Goal: Task Accomplishment & Management: Manage account settings

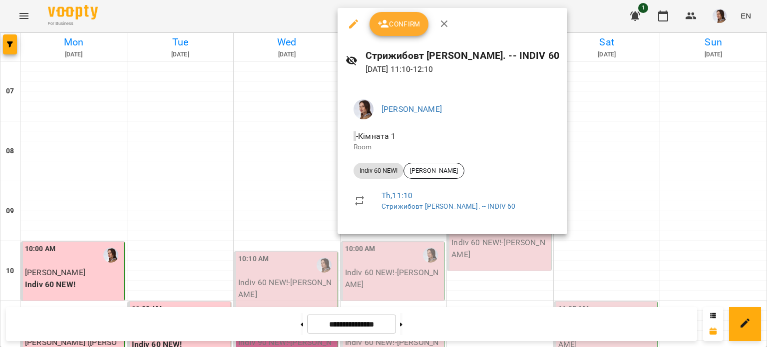
scroll to position [150, 0]
click at [441, 23] on icon "button" at bounding box center [444, 24] width 12 height 12
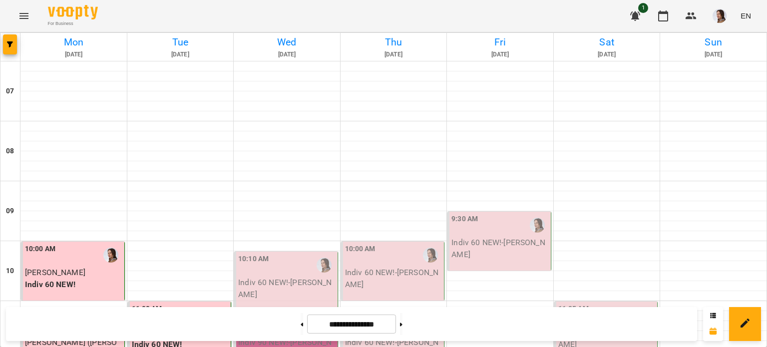
click at [262, 254] on div "10:10 AM" at bounding box center [253, 265] width 30 height 23
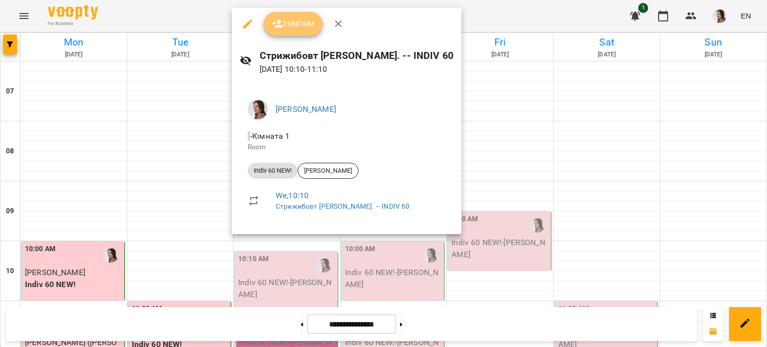
click at [294, 21] on span "Confirm" at bounding box center [293, 24] width 43 height 12
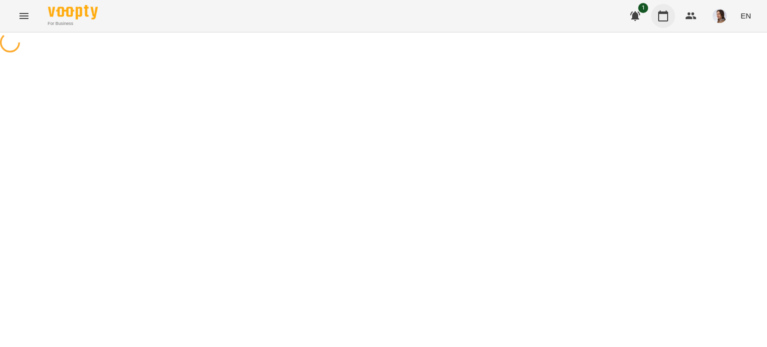
click at [664, 12] on icon "button" at bounding box center [663, 15] width 10 height 11
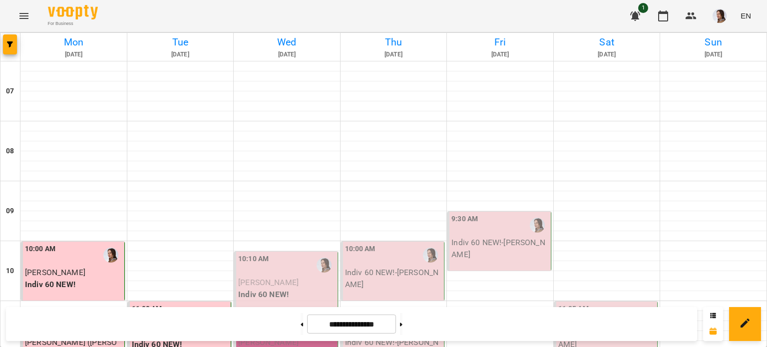
scroll to position [150, 0]
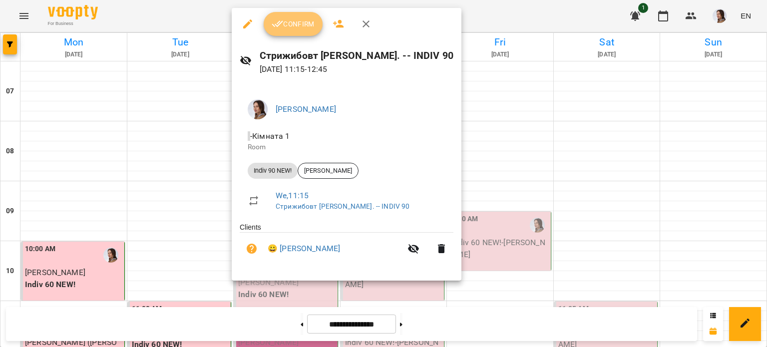
click at [306, 29] on span "Confirm" at bounding box center [293, 24] width 43 height 12
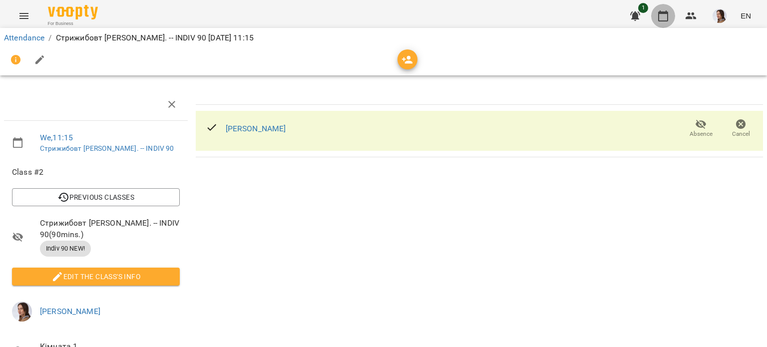
click at [659, 16] on icon "button" at bounding box center [663, 15] width 10 height 11
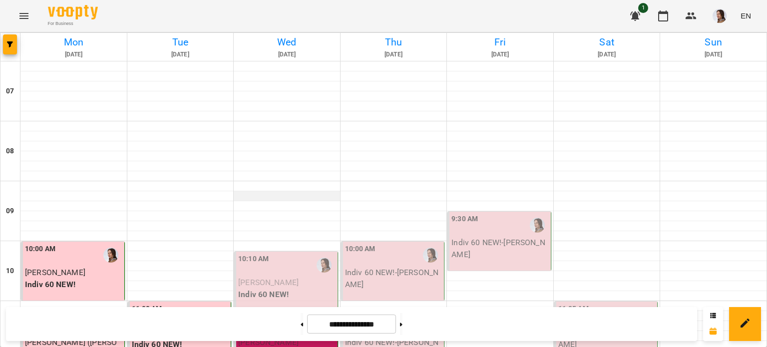
scroll to position [100, 0]
click at [275, 289] on p "Indiv 60 NEW!" at bounding box center [286, 295] width 97 height 12
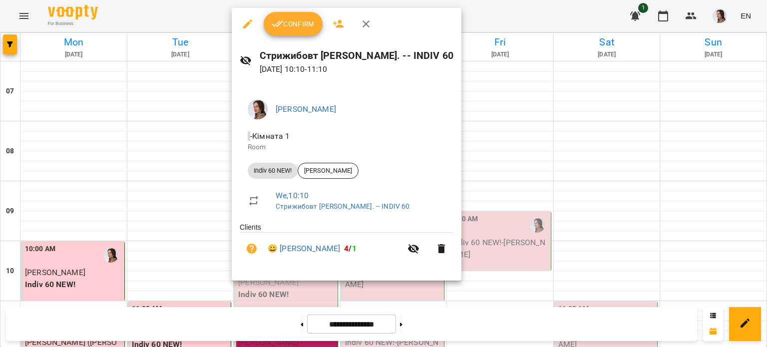
click at [292, 25] on span "Confirm" at bounding box center [293, 24] width 43 height 12
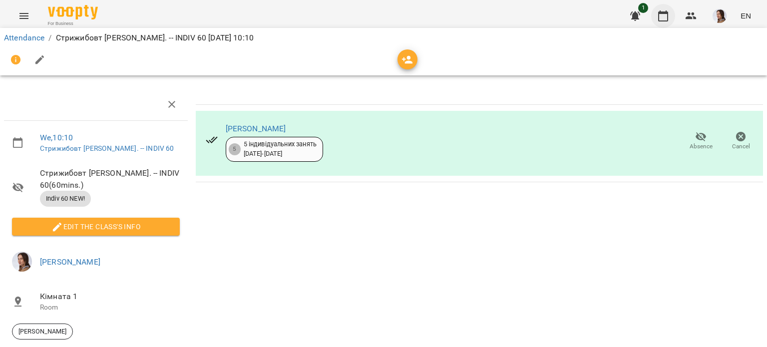
drag, startPoint x: 660, startPoint y: 18, endPoint x: 655, endPoint y: 15, distance: 5.6
click at [660, 17] on icon "button" at bounding box center [663, 16] width 12 height 12
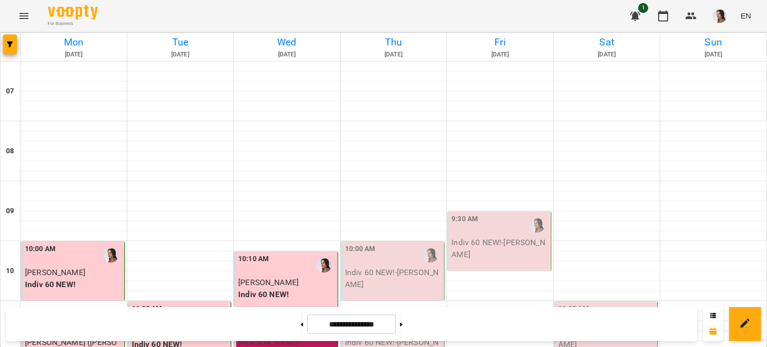
scroll to position [568, 0]
